Goal: Information Seeking & Learning: Learn about a topic

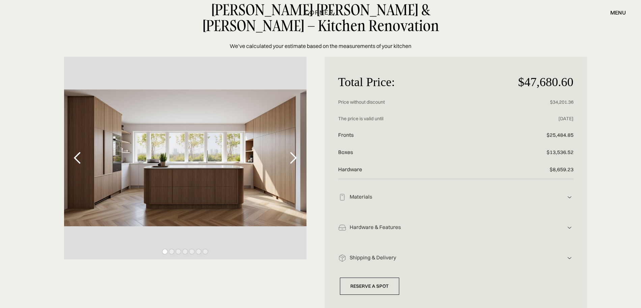
scroll to position [42, 0]
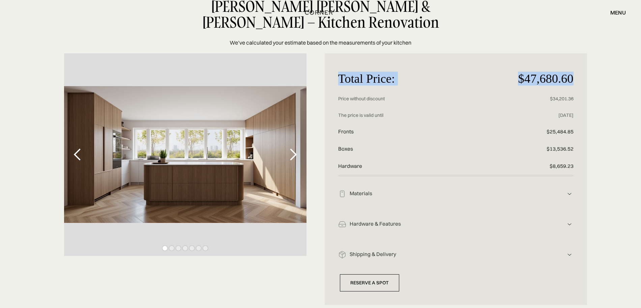
drag, startPoint x: 340, startPoint y: 78, endPoint x: 580, endPoint y: 75, distance: 240.2
click at [580, 75] on div "Total Price: $47,680.60 Price without discount $34,201.36 The price is valid un…" at bounding box center [456, 178] width 262 height 251
click at [571, 195] on img at bounding box center [570, 194] width 8 height 8
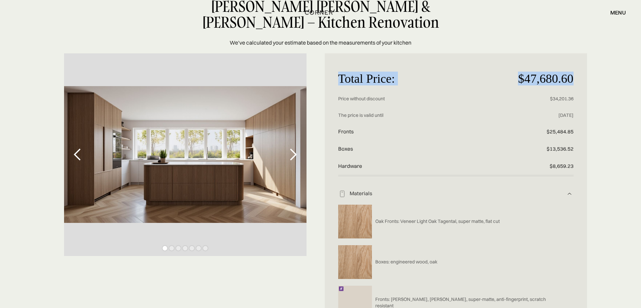
click at [569, 191] on img at bounding box center [570, 194] width 8 height 8
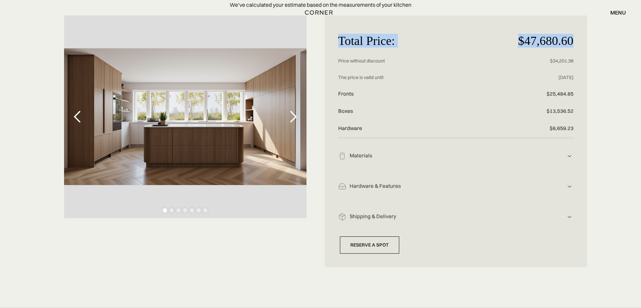
scroll to position [84, 0]
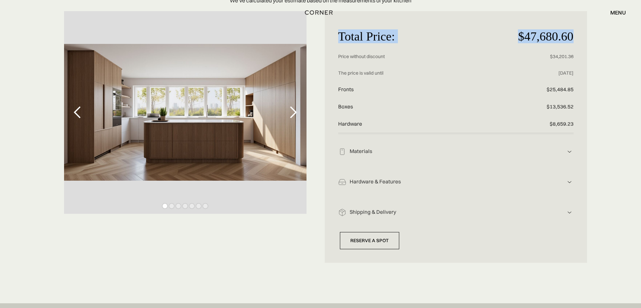
click at [571, 183] on img at bounding box center [570, 182] width 8 height 8
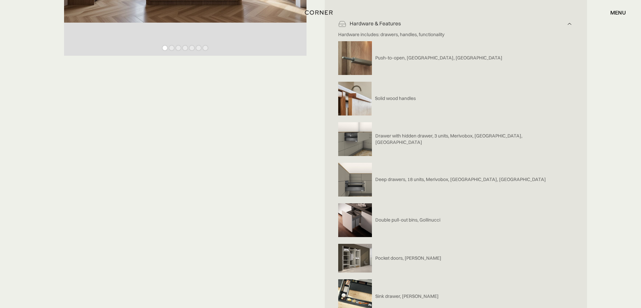
scroll to position [249, 0]
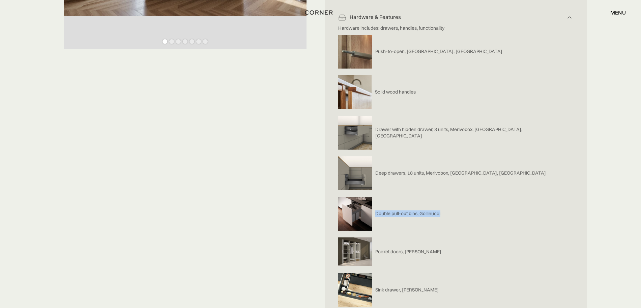
drag, startPoint x: 449, startPoint y: 213, endPoint x: 374, endPoint y: 214, distance: 75.2
click at [374, 214] on div "Double pull-out bins, Gollinucci" at bounding box center [450, 213] width 225 height 40
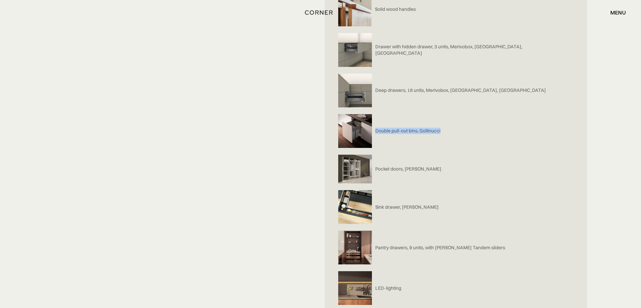
scroll to position [333, 0]
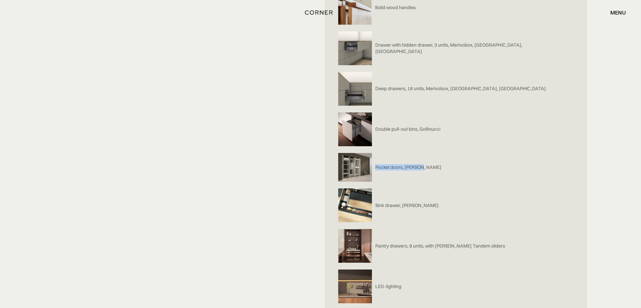
drag, startPoint x: 429, startPoint y: 166, endPoint x: 374, endPoint y: 168, distance: 55.0
click at [374, 168] on div "Pocket doors, [PERSON_NAME]" at bounding box center [450, 167] width 225 height 36
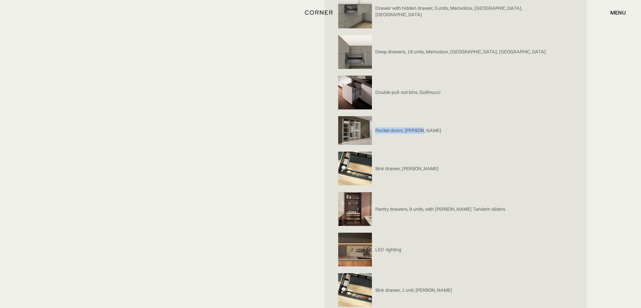
scroll to position [375, 0]
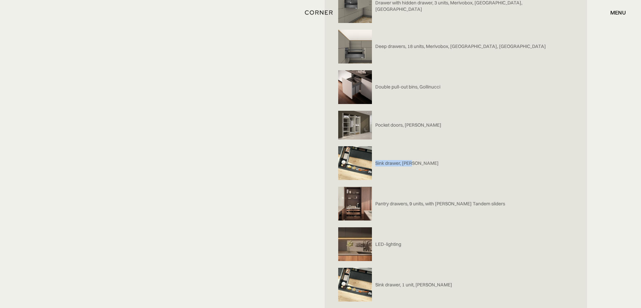
drag, startPoint x: 423, startPoint y: 163, endPoint x: 375, endPoint y: 163, distance: 48.2
click at [375, 163] on div "Sink drawer, [PERSON_NAME]" at bounding box center [450, 163] width 225 height 40
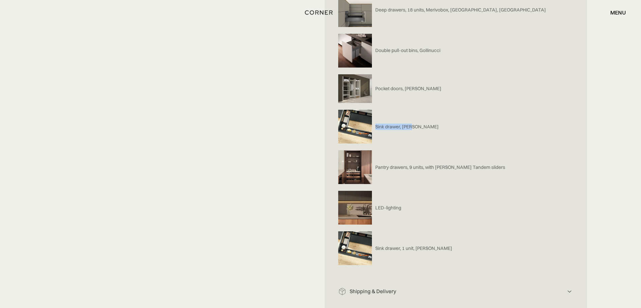
scroll to position [417, 0]
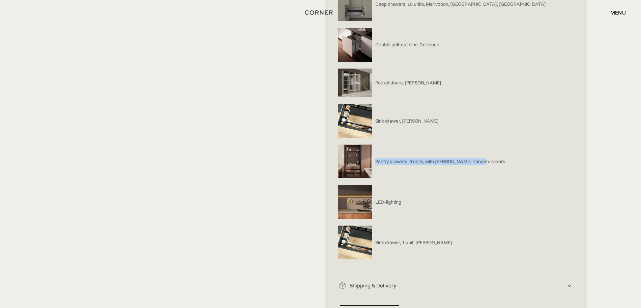
drag, startPoint x: 376, startPoint y: 160, endPoint x: 492, endPoint y: 152, distance: 116.3
click at [492, 152] on div "Pantry drawers, 9 units, with [PERSON_NAME] Tandem sliders" at bounding box center [450, 161] width 225 height 40
drag, startPoint x: 375, startPoint y: 202, endPoint x: 411, endPoint y: 200, distance: 36.2
click at [411, 200] on div "LED-lighting" at bounding box center [450, 201] width 225 height 40
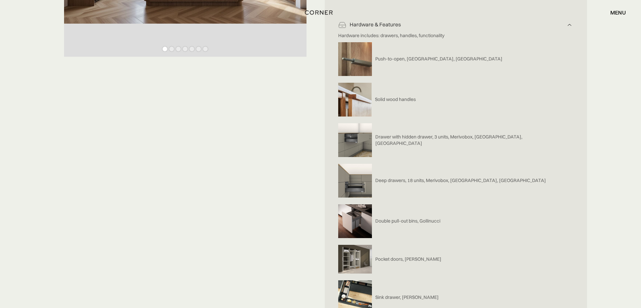
scroll to position [206, 0]
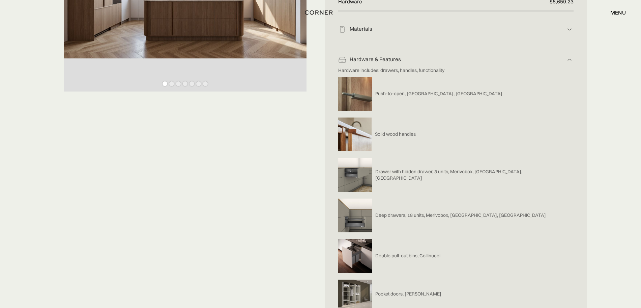
click at [569, 59] on img at bounding box center [570, 60] width 8 height 8
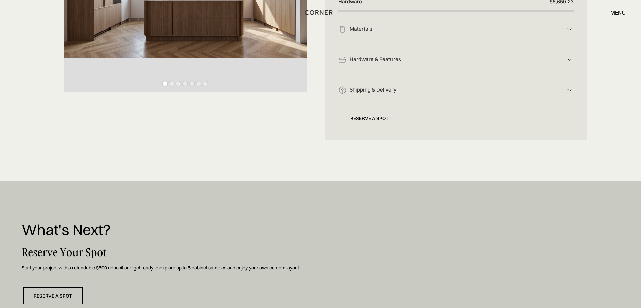
click at [569, 93] on img at bounding box center [570, 90] width 8 height 8
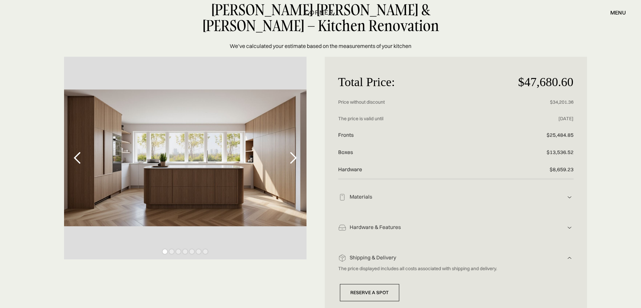
scroll to position [38, 0]
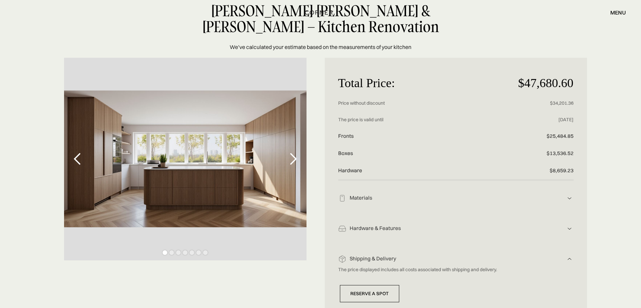
click at [568, 258] on img at bounding box center [570, 259] width 8 height 8
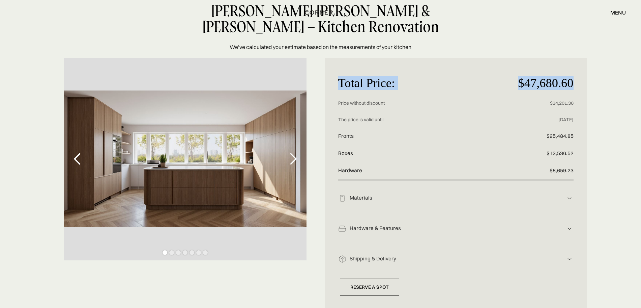
drag, startPoint x: 335, startPoint y: 70, endPoint x: 588, endPoint y: 73, distance: 253.0
click at [588, 73] on div "Total Price: $47,680.60 Price without discount $34,201.36 The price is valid un…" at bounding box center [320, 183] width 641 height 251
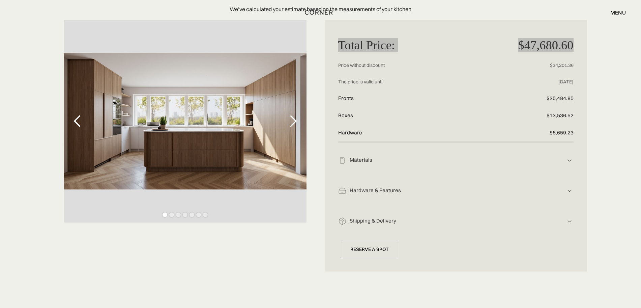
scroll to position [80, 0]
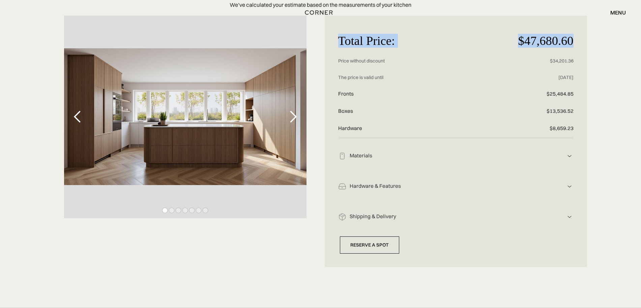
click at [568, 183] on img at bounding box center [570, 186] width 8 height 8
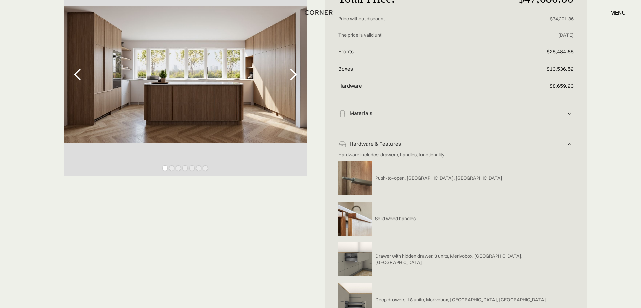
click at [591, 159] on div "Total Price: $47,680.60 Price without discount $34,201.36 The price is valid un…" at bounding box center [320, 302] width 641 height 658
